Goal: Transaction & Acquisition: Purchase product/service

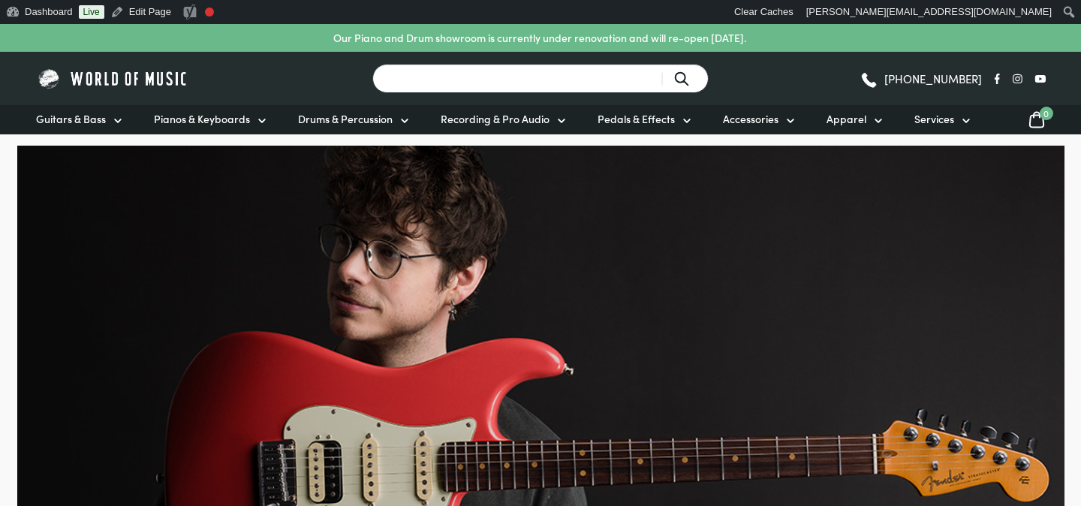
click at [565, 85] on input "Search for a product ..." at bounding box center [540, 78] width 336 height 29
type input "pick"
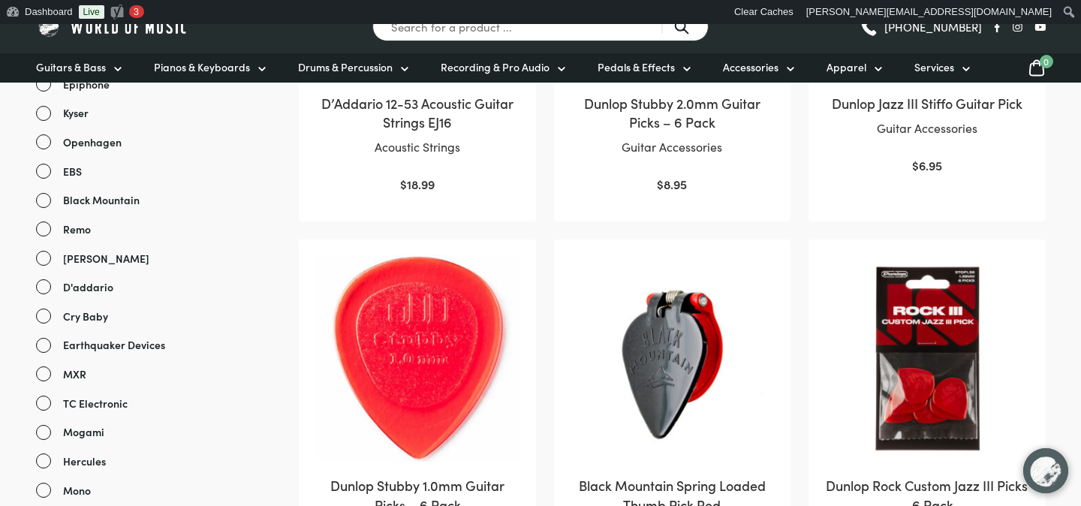
scroll to position [423, 0]
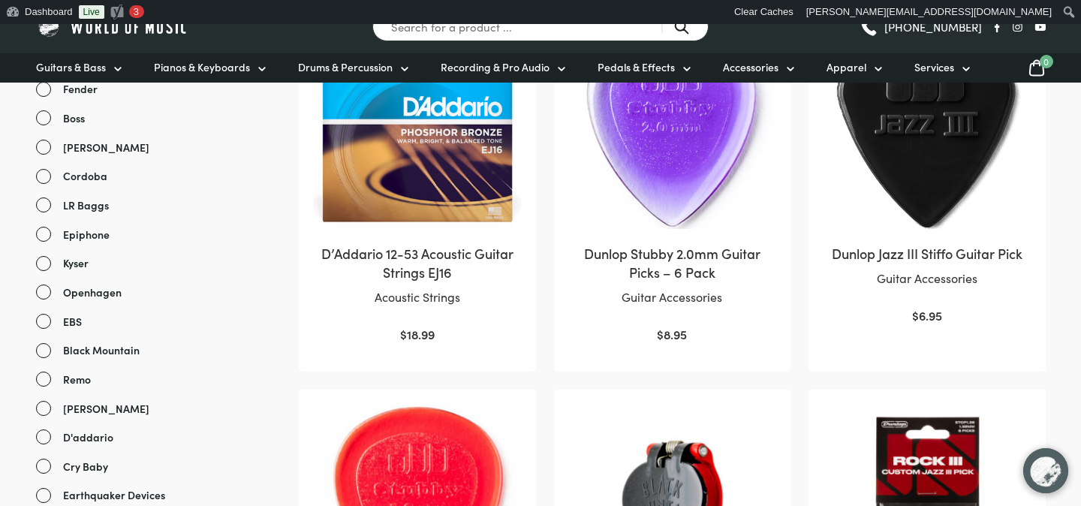
click at [862, 153] on img at bounding box center [927, 126] width 206 height 206
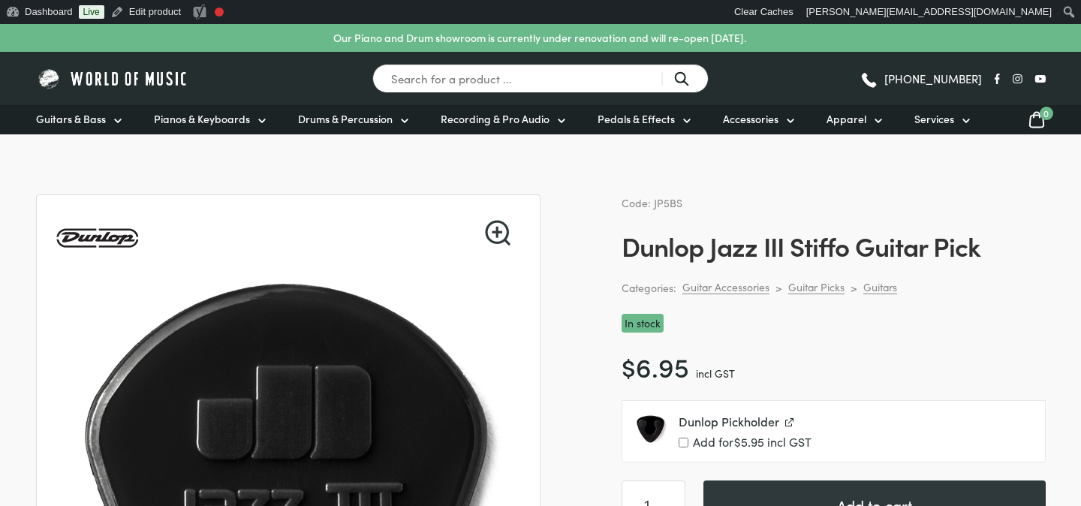
scroll to position [137, 0]
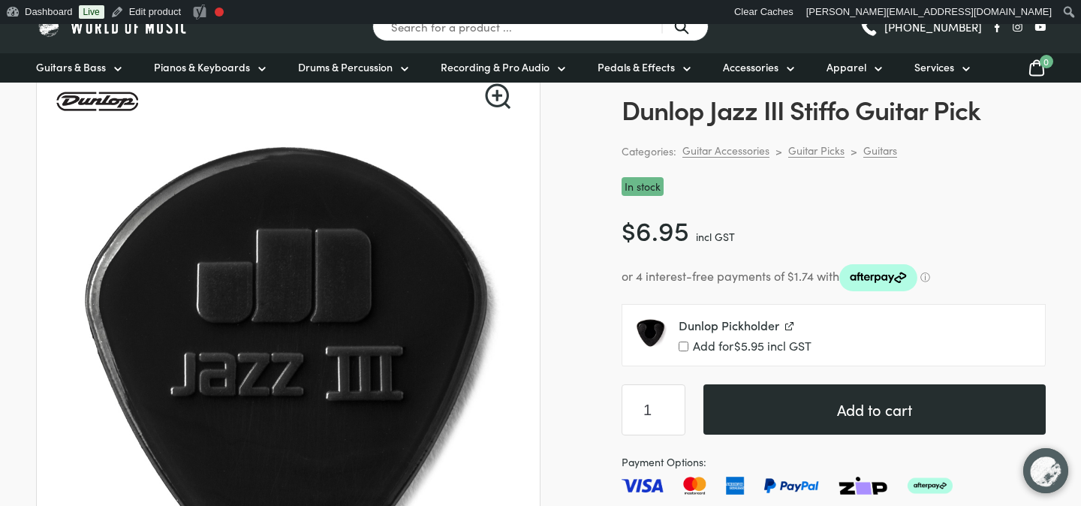
click at [860, 416] on button "Add to cart" at bounding box center [874, 409] width 342 height 50
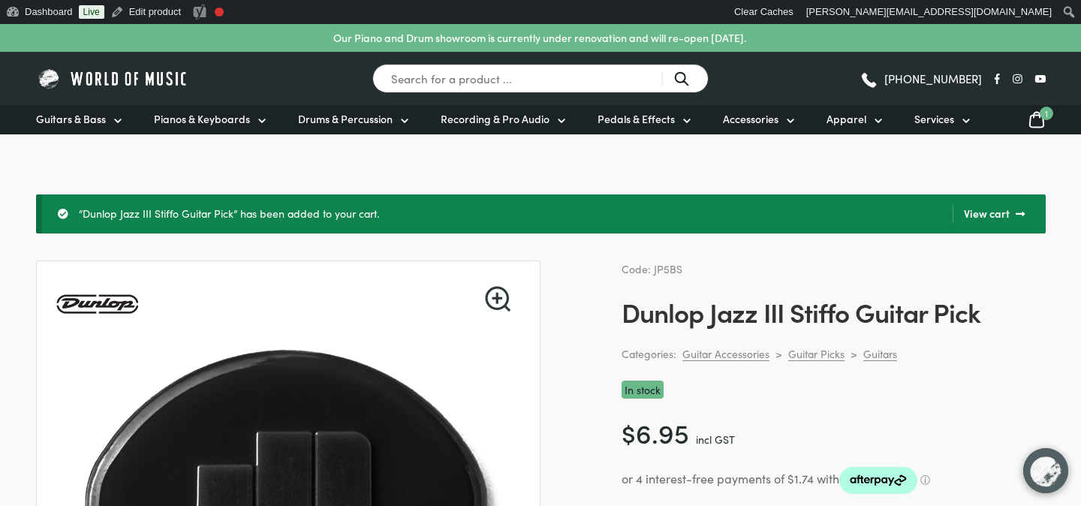
click at [984, 214] on link "View cart" at bounding box center [989, 214] width 72 height 18
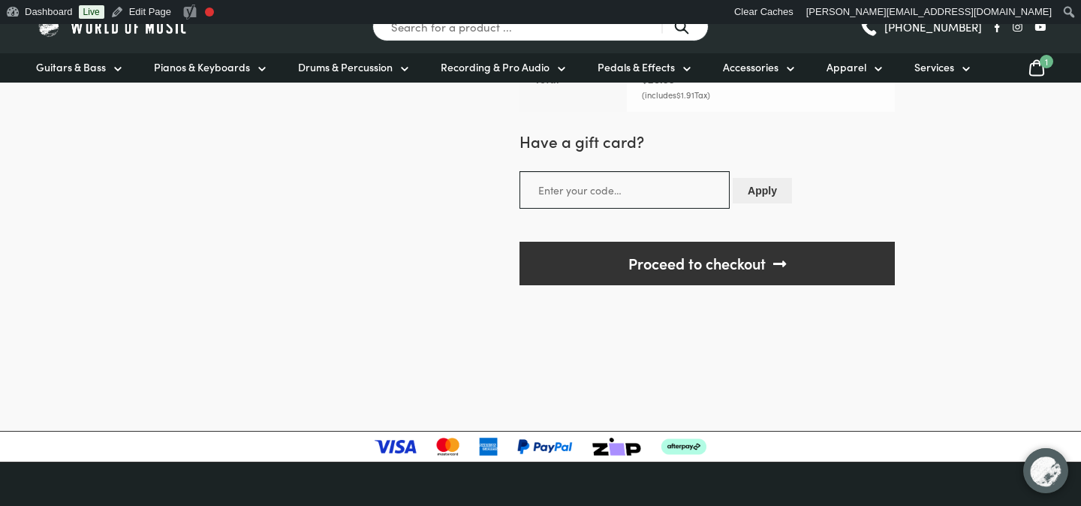
scroll to position [631, 0]
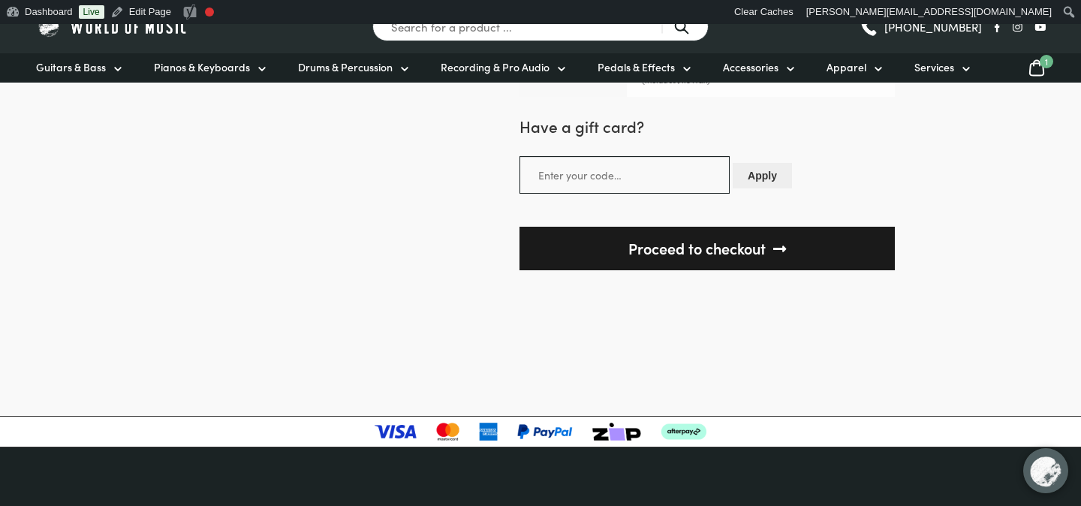
click at [724, 246] on link "Proceed to checkout" at bounding box center [707, 249] width 375 height 44
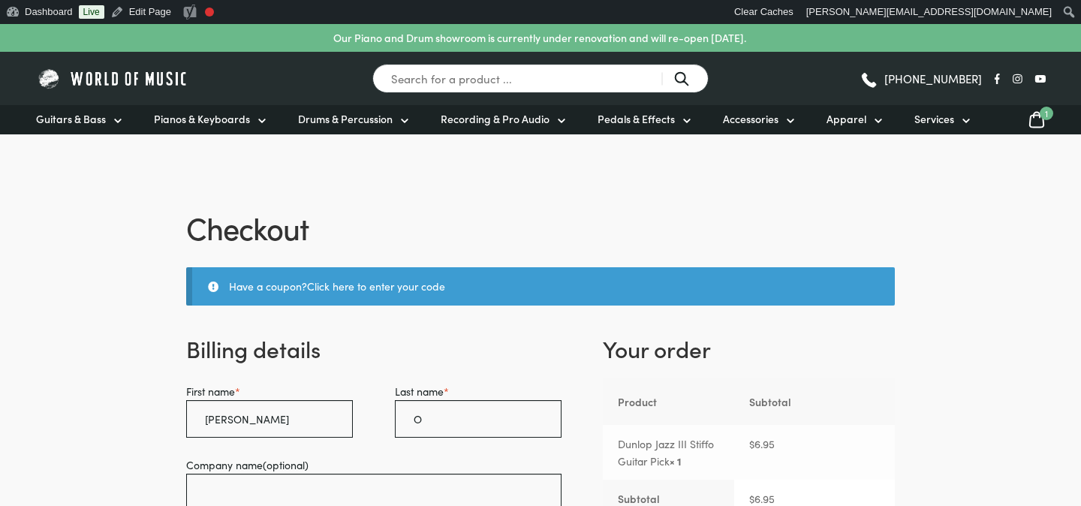
select select "VIC"
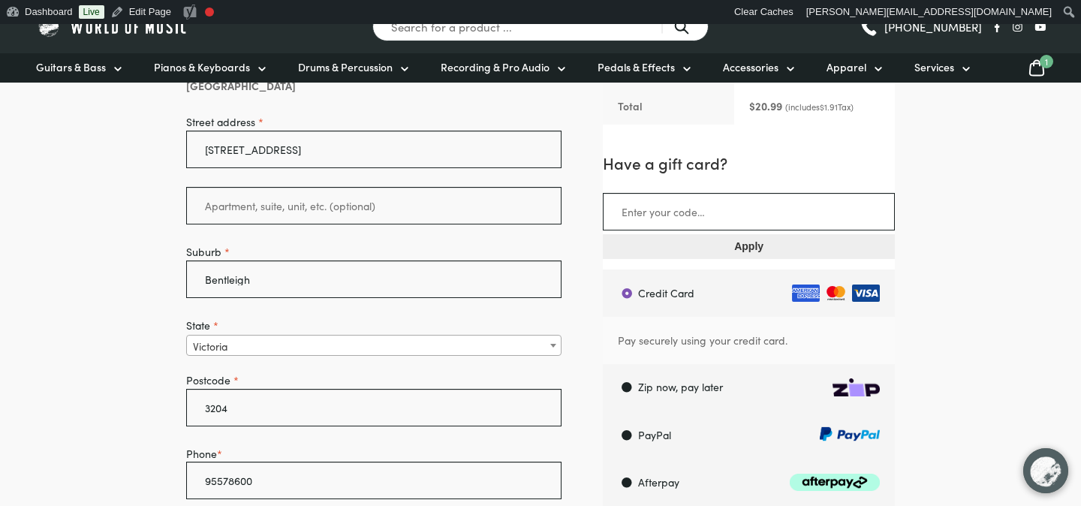
scroll to position [601, 0]
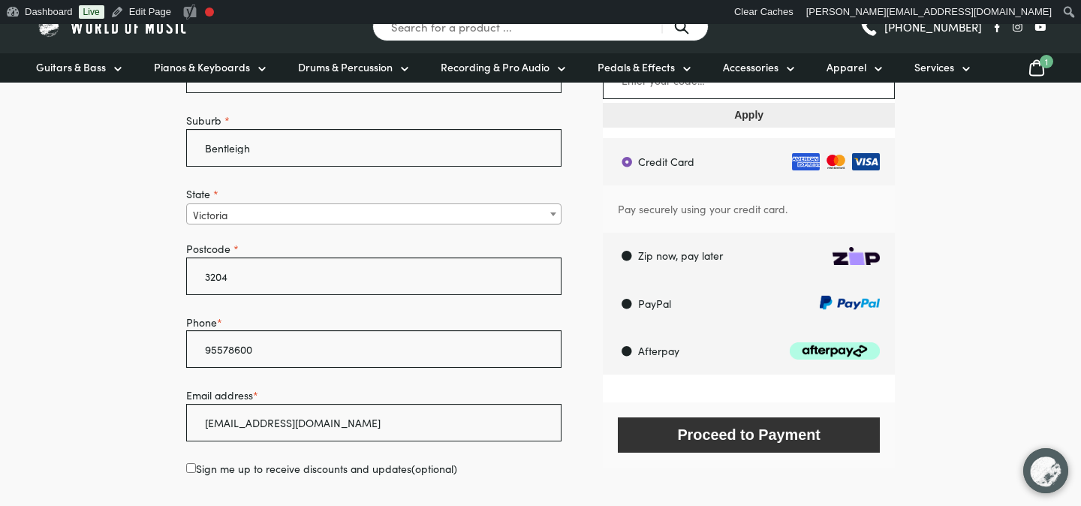
click at [714, 303] on label "PayPal" at bounding box center [751, 303] width 288 height 47
click at [603, 280] on input "PayPal" at bounding box center [602, 279] width 1 height 1
radio input "true"
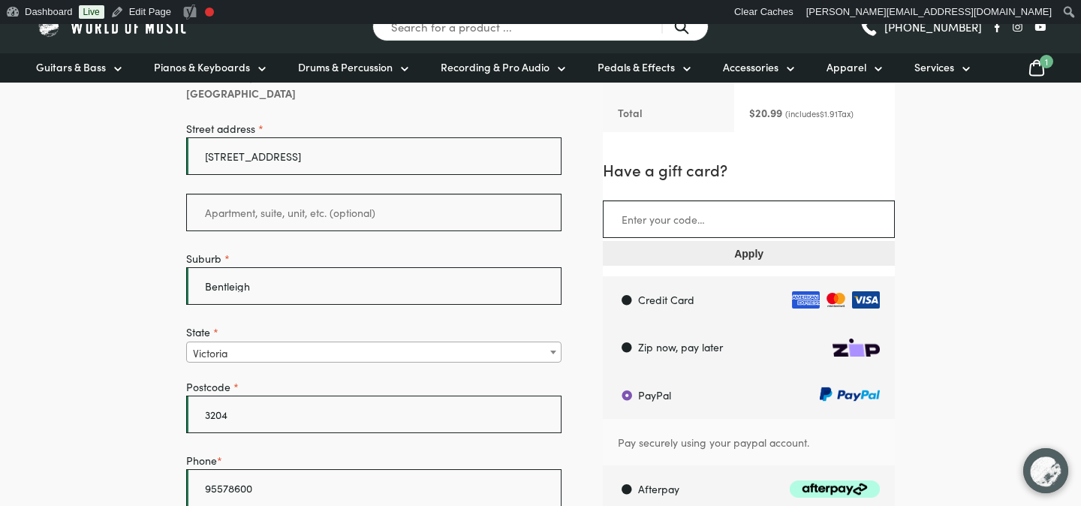
scroll to position [206, 0]
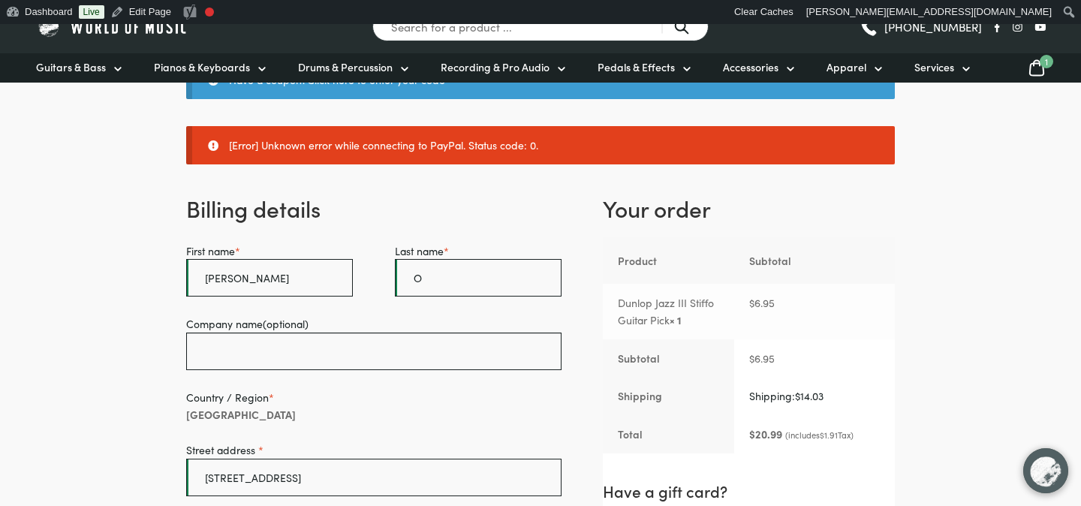
click at [1050, 61] on span "1" at bounding box center [1047, 62] width 14 height 14
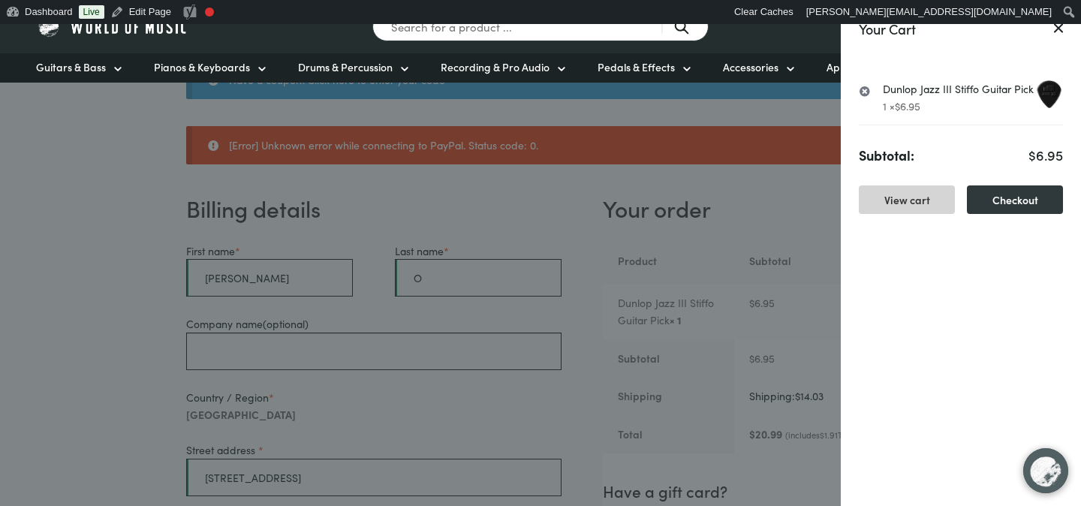
click at [919, 195] on link "View cart" at bounding box center [907, 199] width 96 height 29
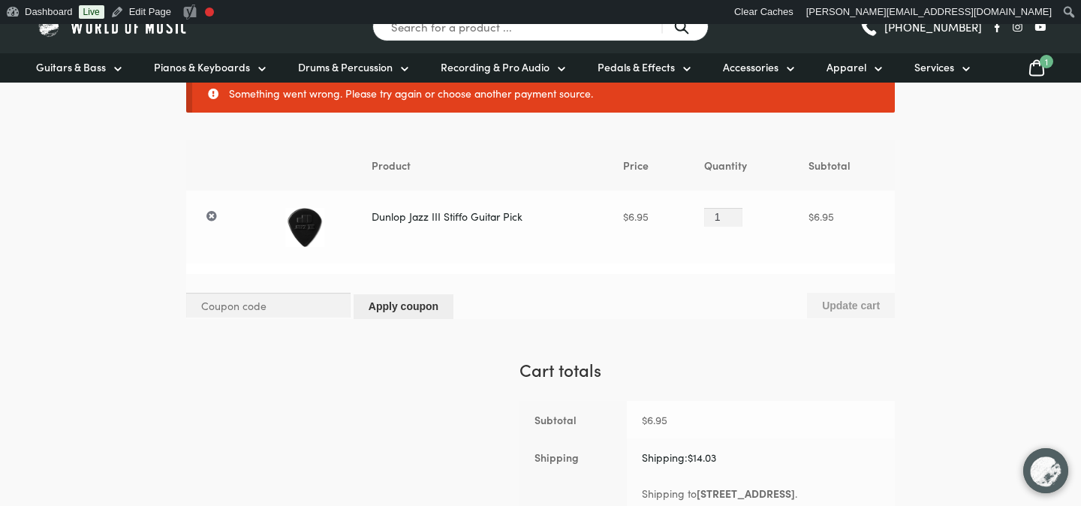
scroll to position [192, 0]
